Goal: Communication & Community: Participate in discussion

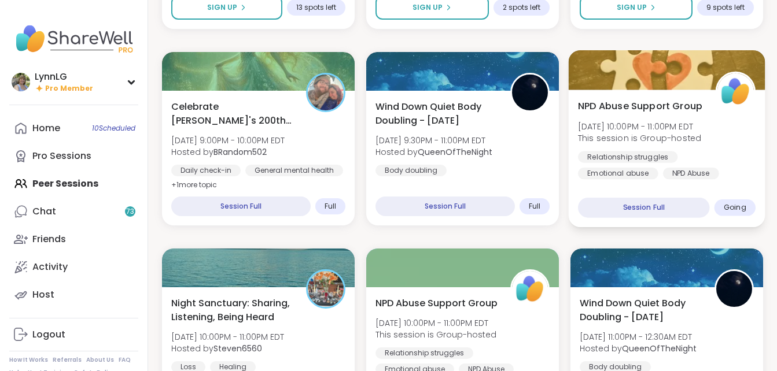
click at [732, 153] on div "Relationship struggles Emotional abuse NPD Abuse" at bounding box center [667, 165] width 178 height 28
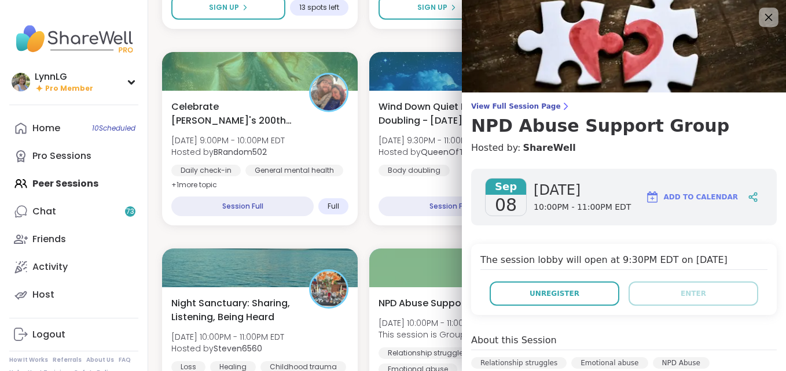
click at [761, 13] on icon at bounding box center [768, 17] width 14 height 14
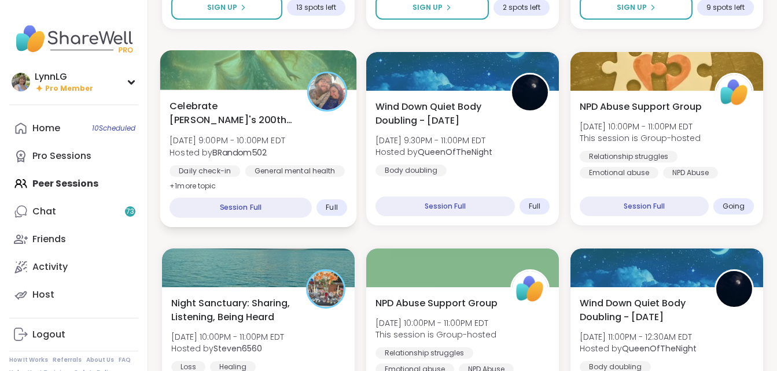
click at [220, 67] on div at bounding box center [258, 69] width 197 height 39
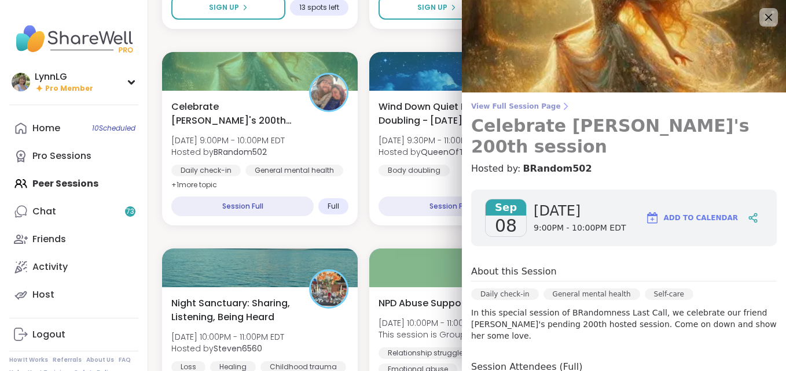
click at [499, 106] on span "View Full Session Page" at bounding box center [623, 106] width 305 height 9
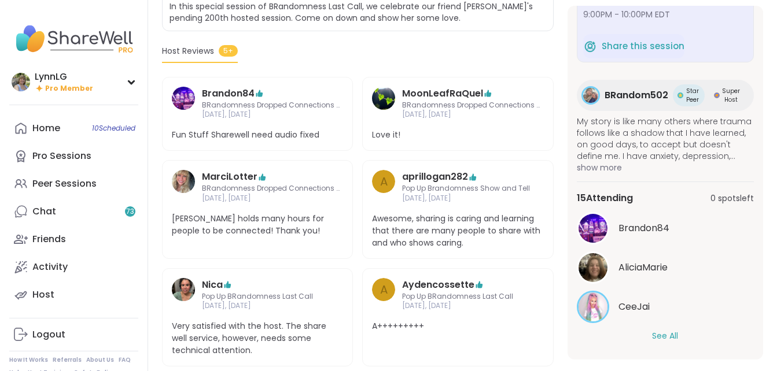
scroll to position [70, 0]
click at [666, 329] on button "See All" at bounding box center [665, 335] width 26 height 12
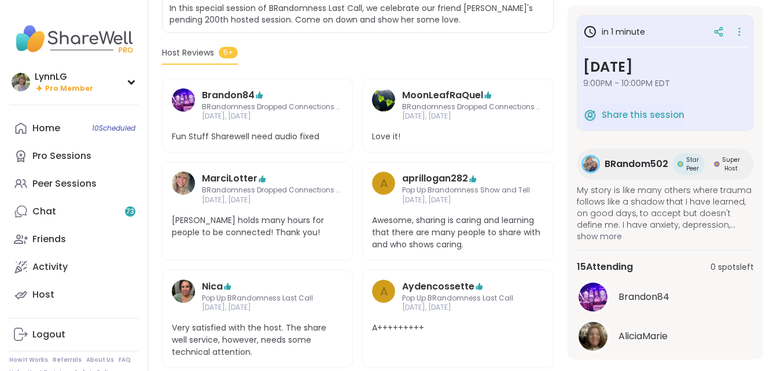
scroll to position [293, 0]
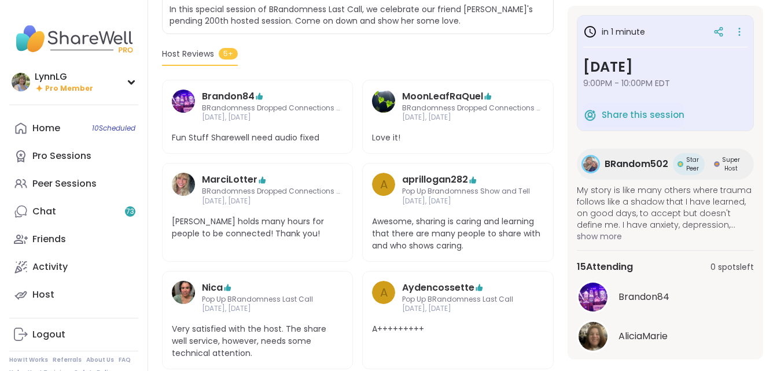
click at [456, 38] on div "Daily check-in | General mental health | Self-care Celebrate [PERSON_NAME]'s 20…" at bounding box center [358, 121] width 392 height 497
